Goal: Check status

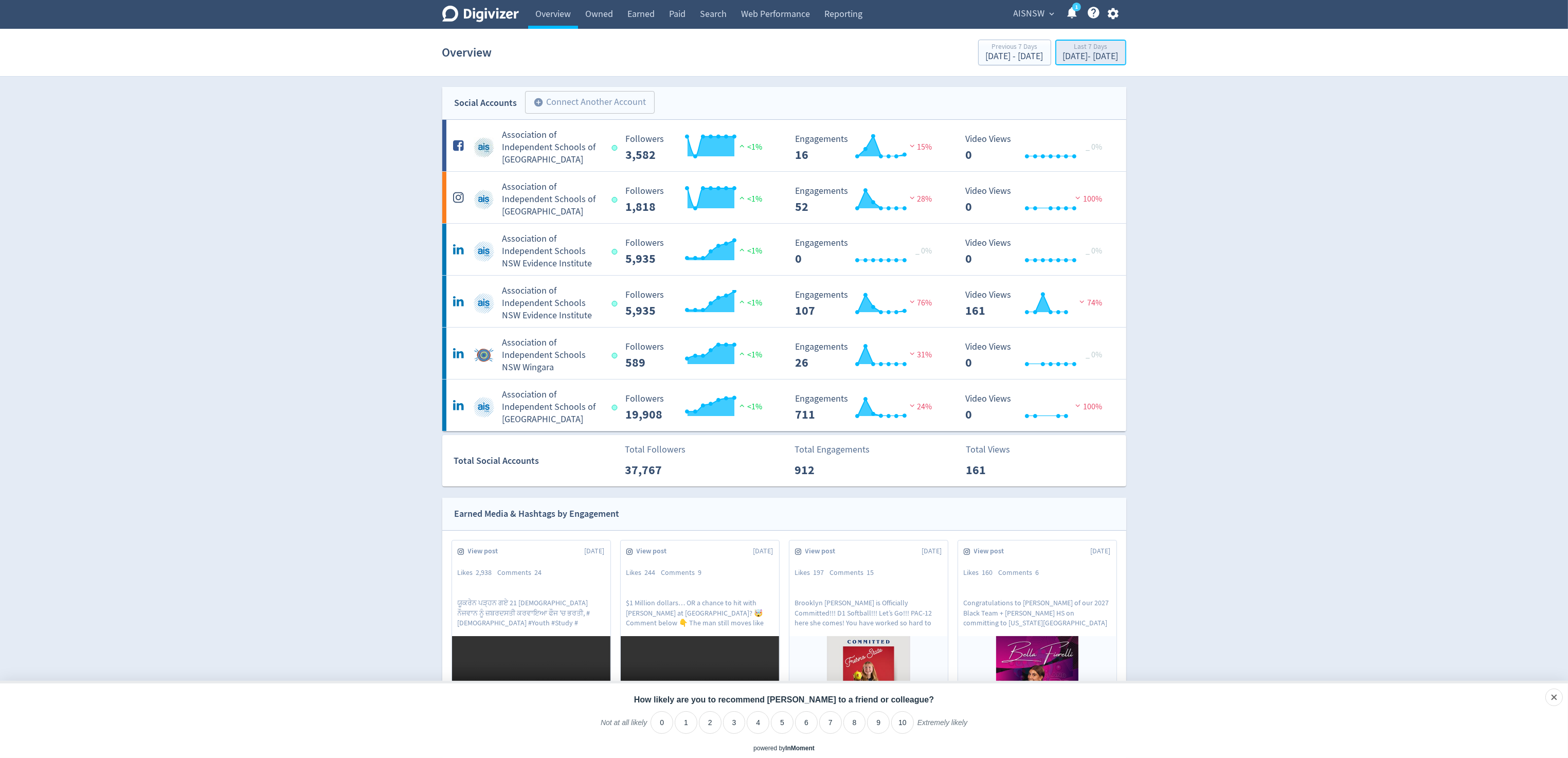
click at [1080, 57] on div "[DATE] - [DATE]" at bounding box center [1090, 56] width 56 height 9
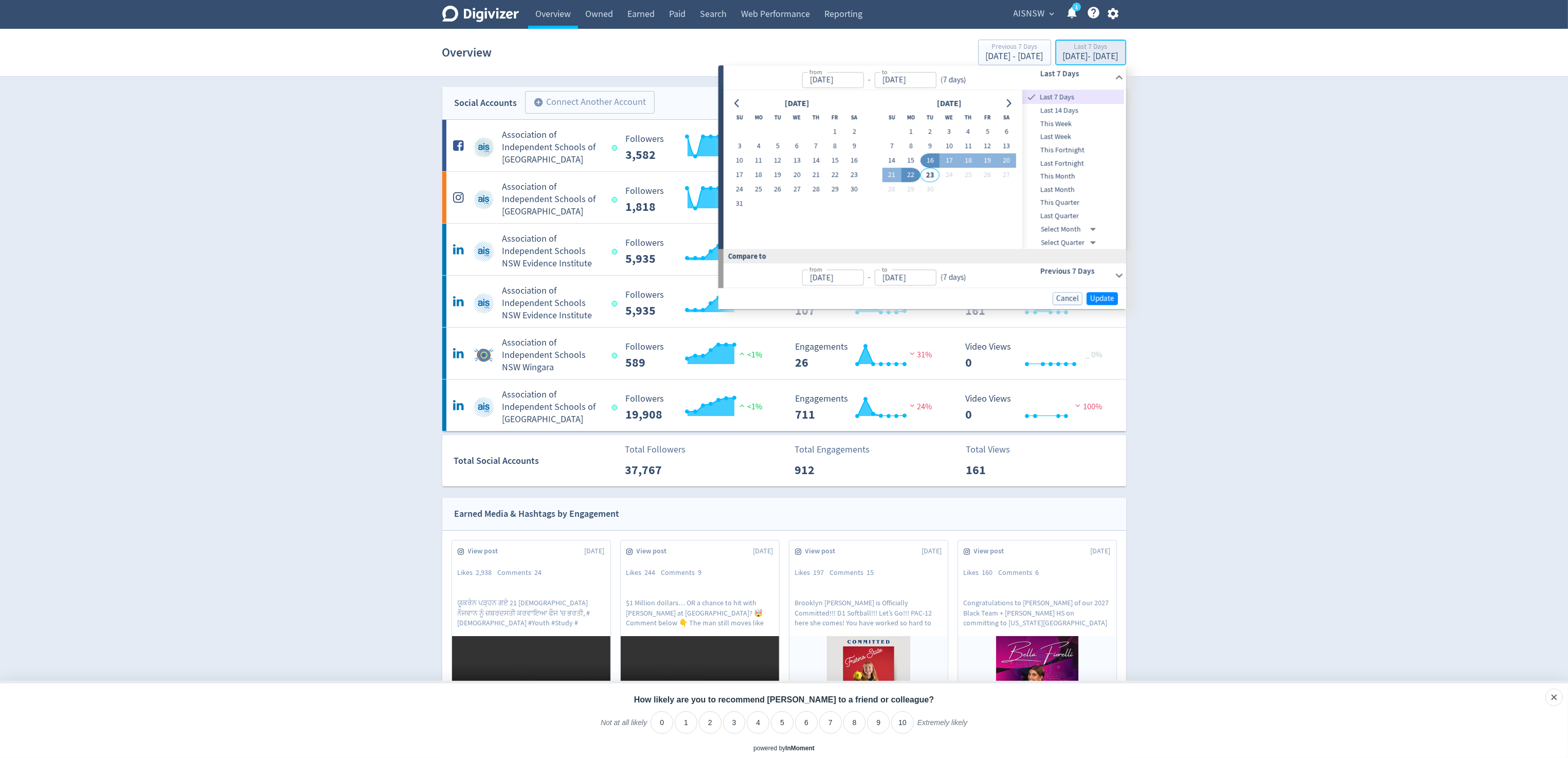
type input "[DATE]"
click at [909, 161] on button "15" at bounding box center [911, 161] width 19 height 14
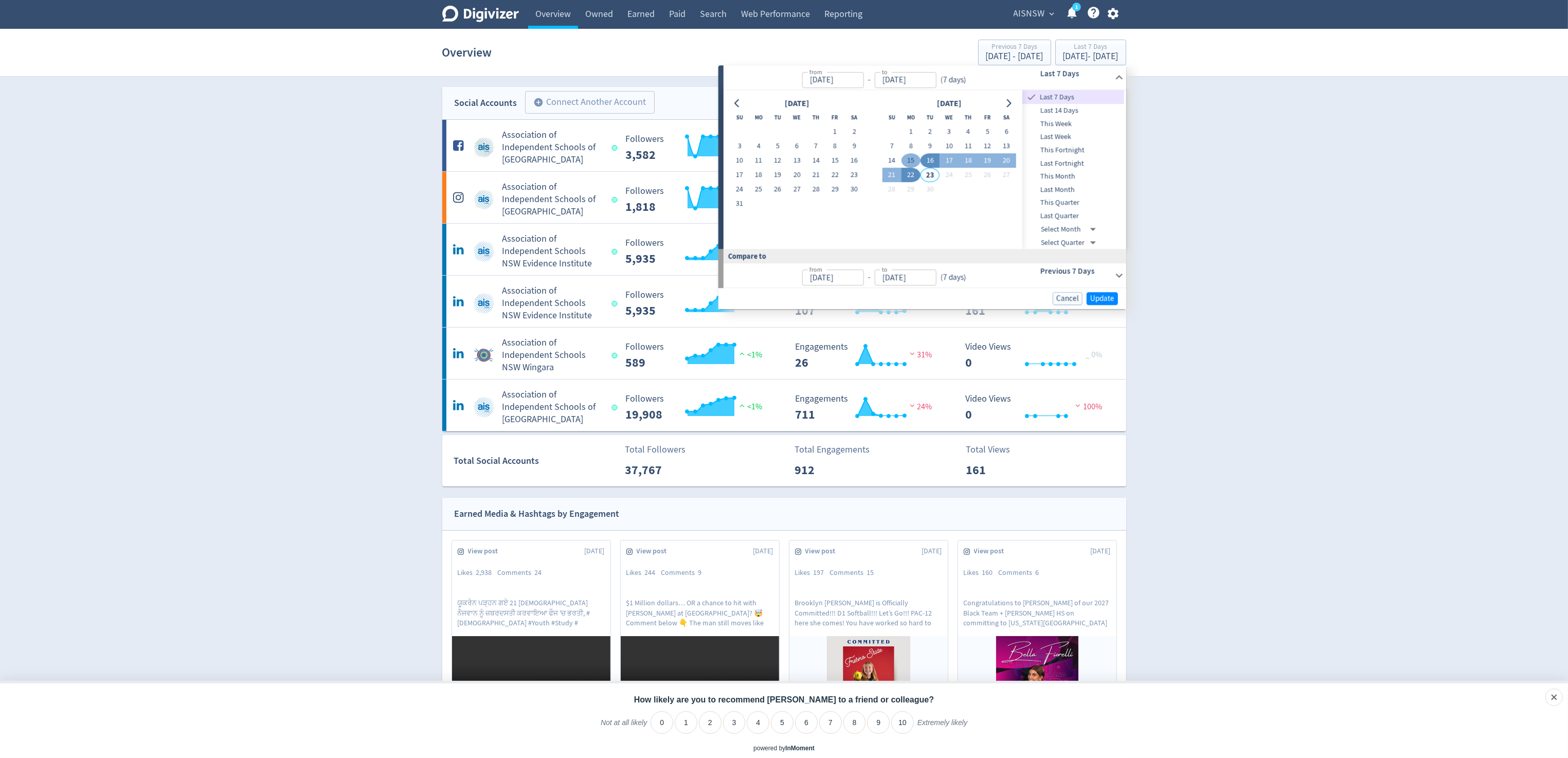
type input "[DATE]"
click at [890, 174] on button "21" at bounding box center [891, 175] width 19 height 14
type input "[DATE]"
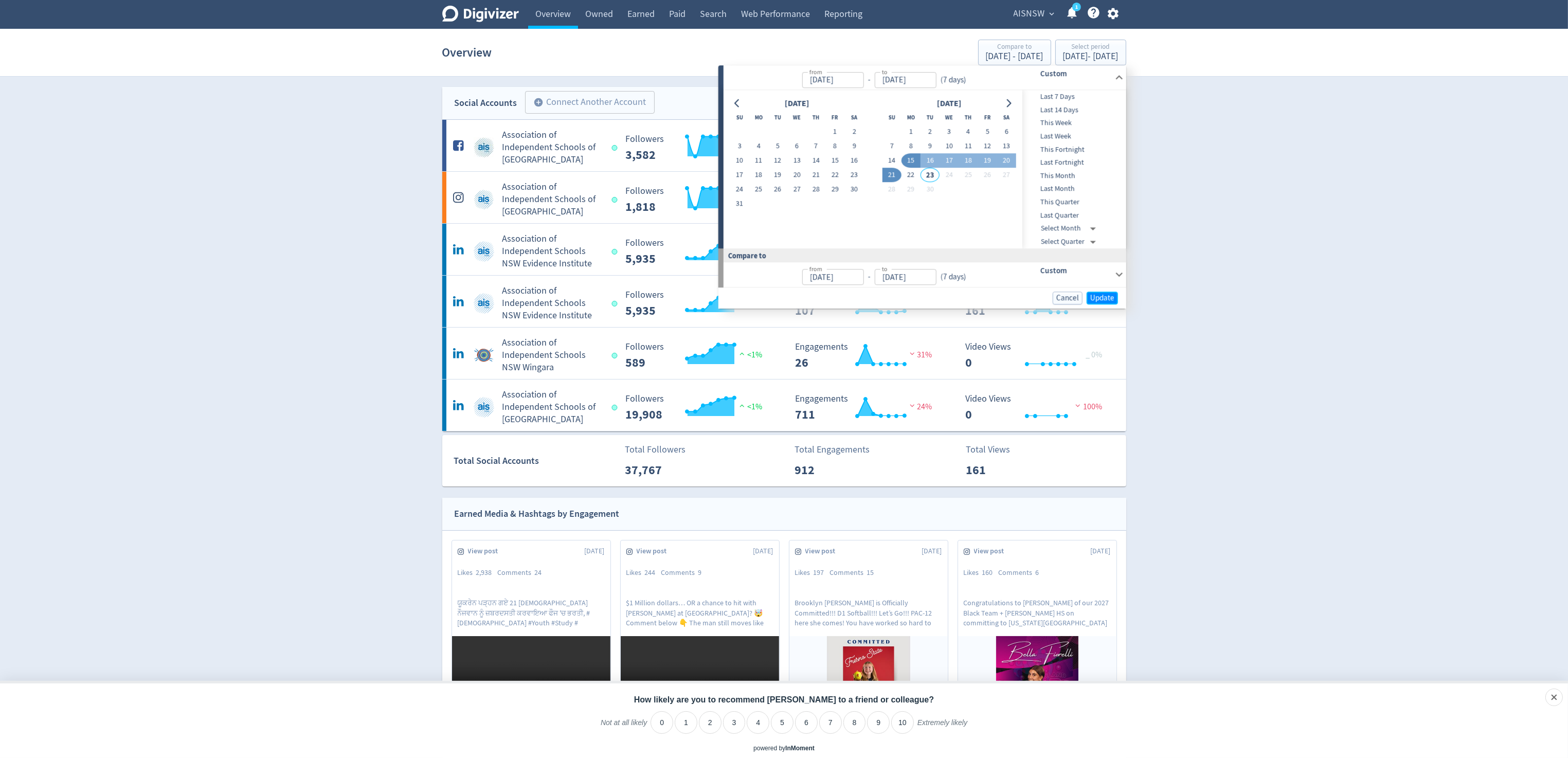
drag, startPoint x: 1108, startPoint y: 298, endPoint x: 1561, endPoint y: 388, distance: 461.9
click at [1115, 299] on button "Update" at bounding box center [1102, 297] width 31 height 13
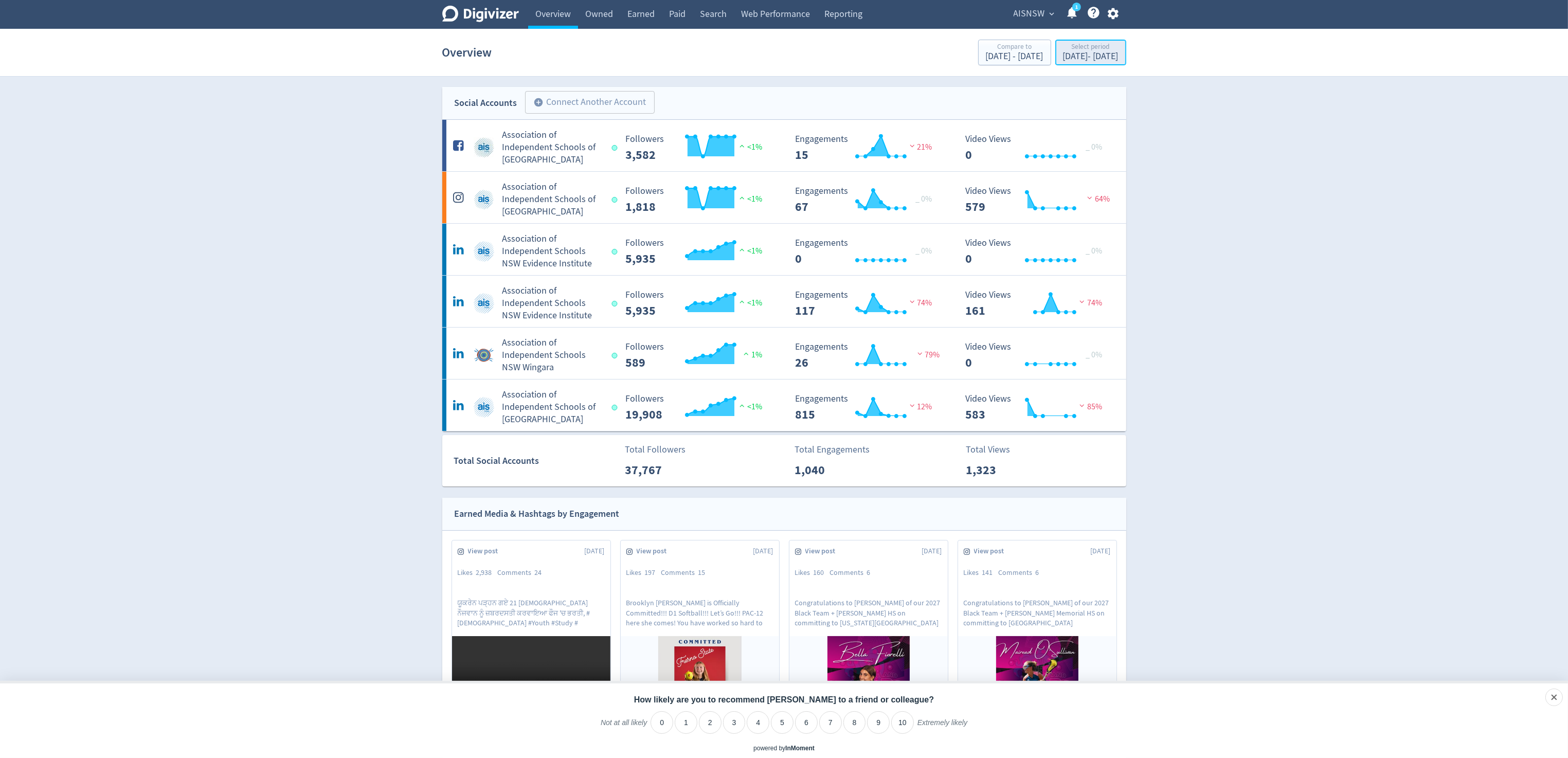
click at [1076, 60] on div "[DATE] - [DATE]" at bounding box center [1090, 56] width 56 height 9
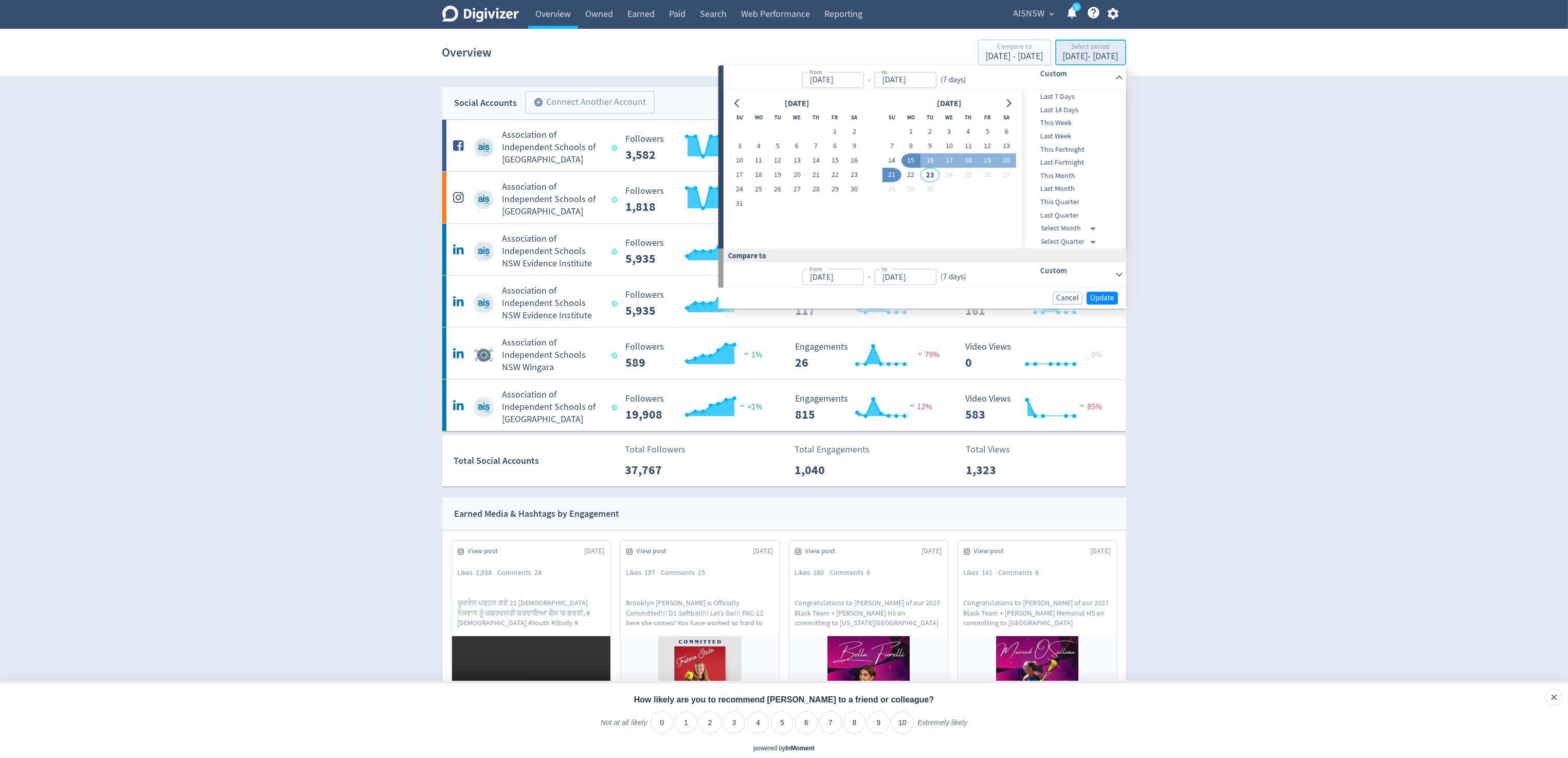
type input "[DATE]"
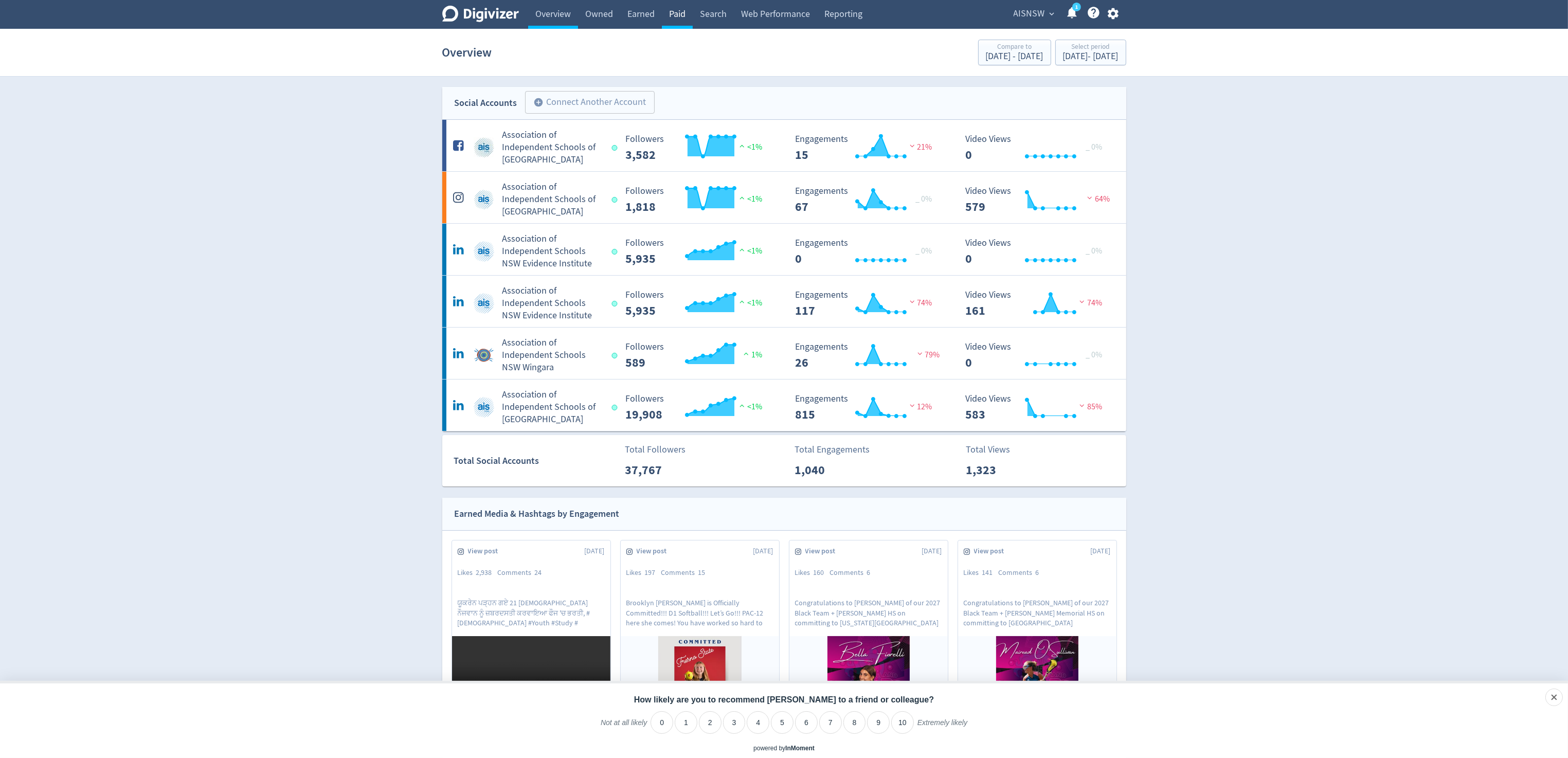
click at [677, 15] on link "Paid" at bounding box center [677, 14] width 31 height 29
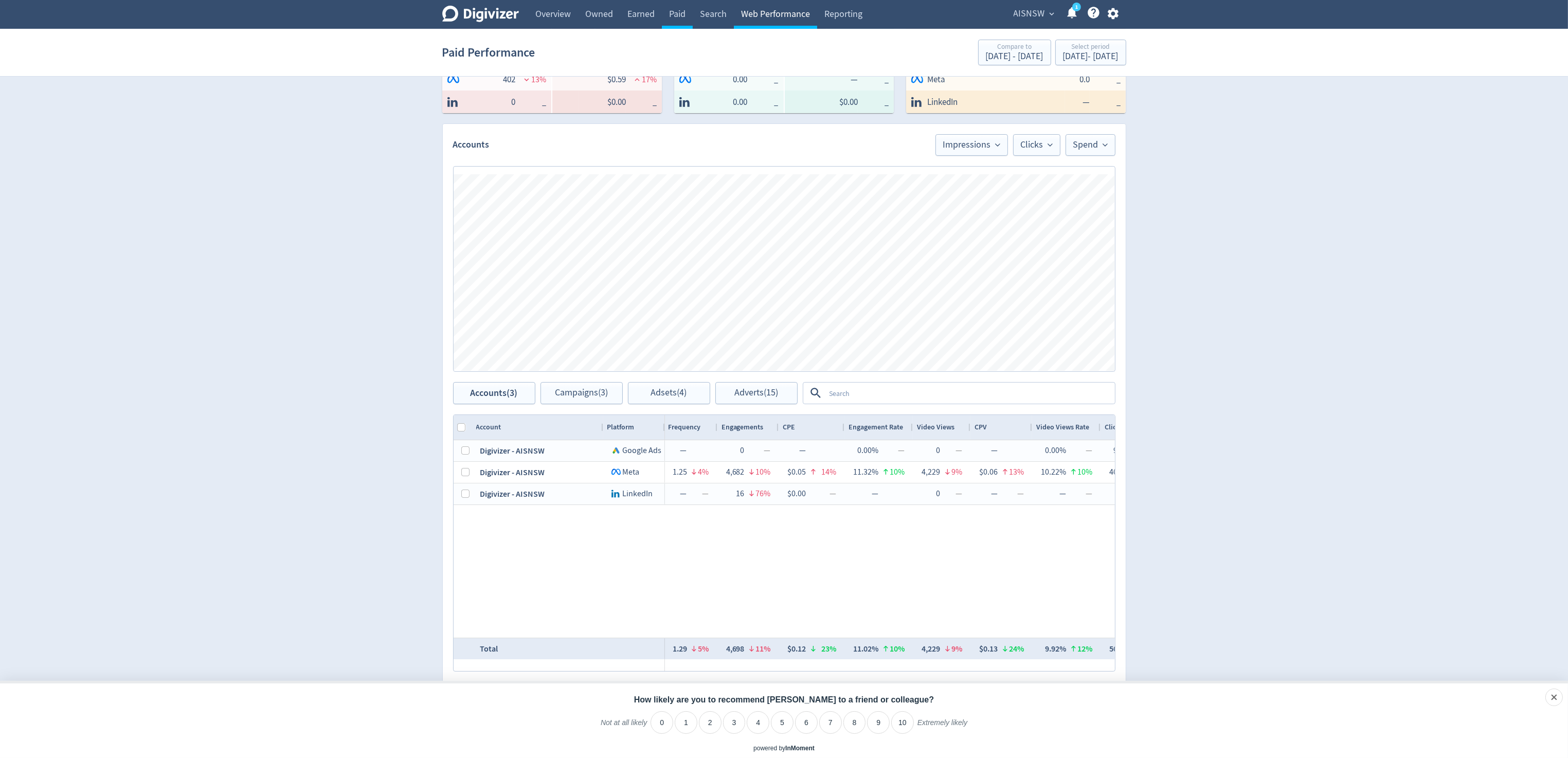
click at [767, 7] on link "Web Performance" at bounding box center [776, 14] width 83 height 29
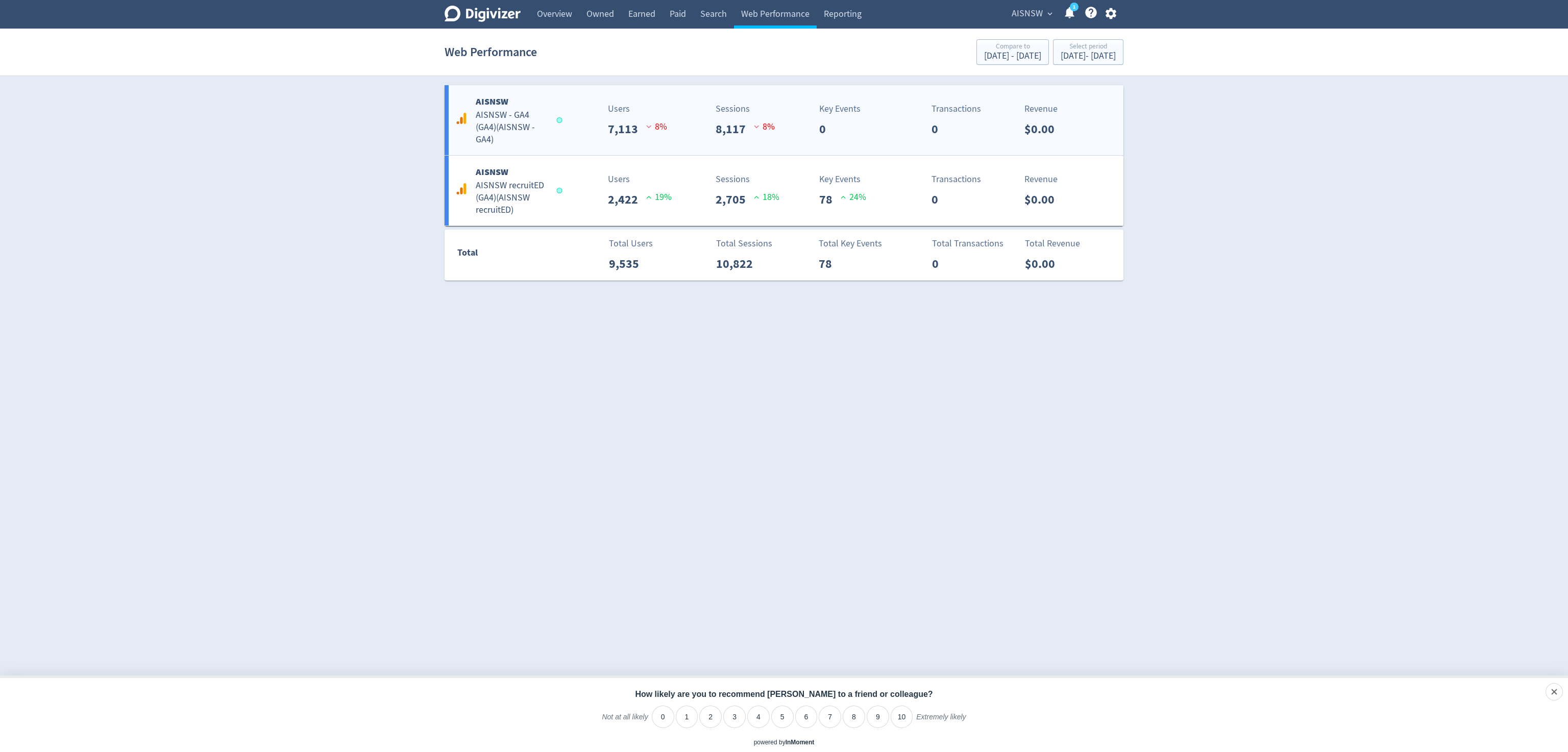
click at [504, 119] on h5 "AISNSW - GA4 (GA4) ( AISNSW - GA4 )" at bounding box center [511, 127] width 71 height 37
